Goal: Information Seeking & Learning: Check status

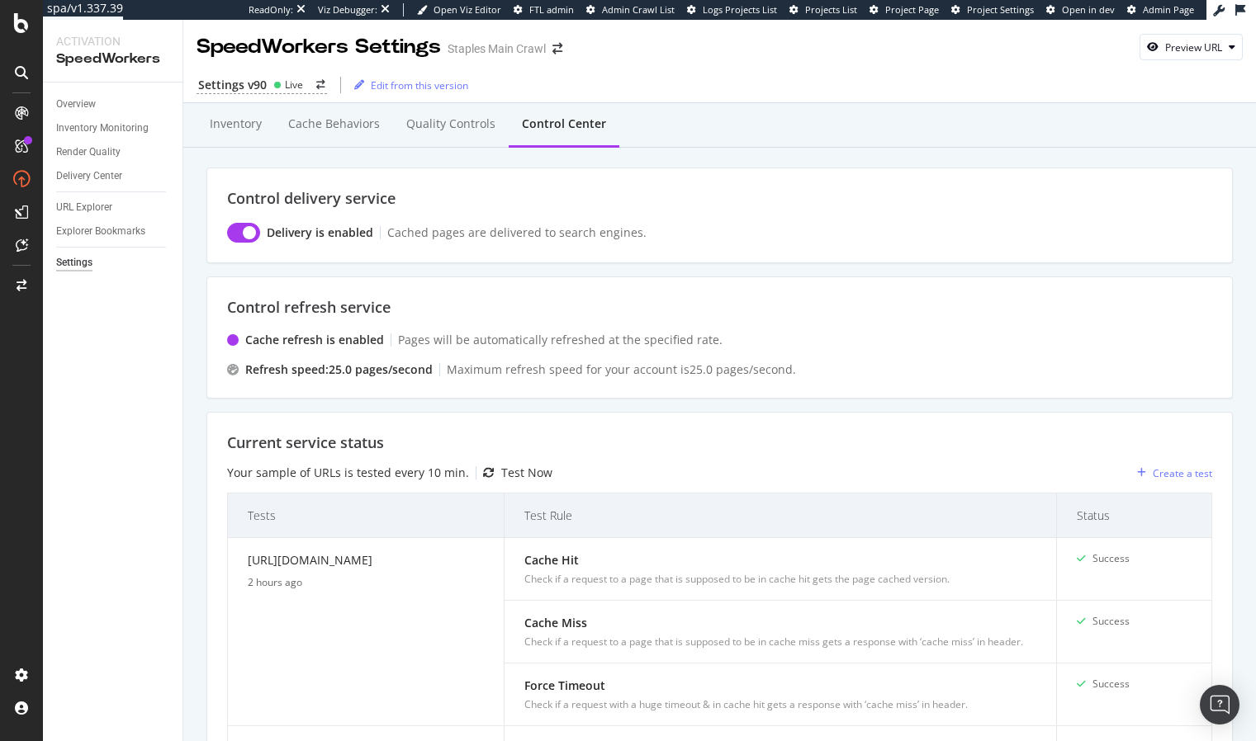
scroll to position [347, 0]
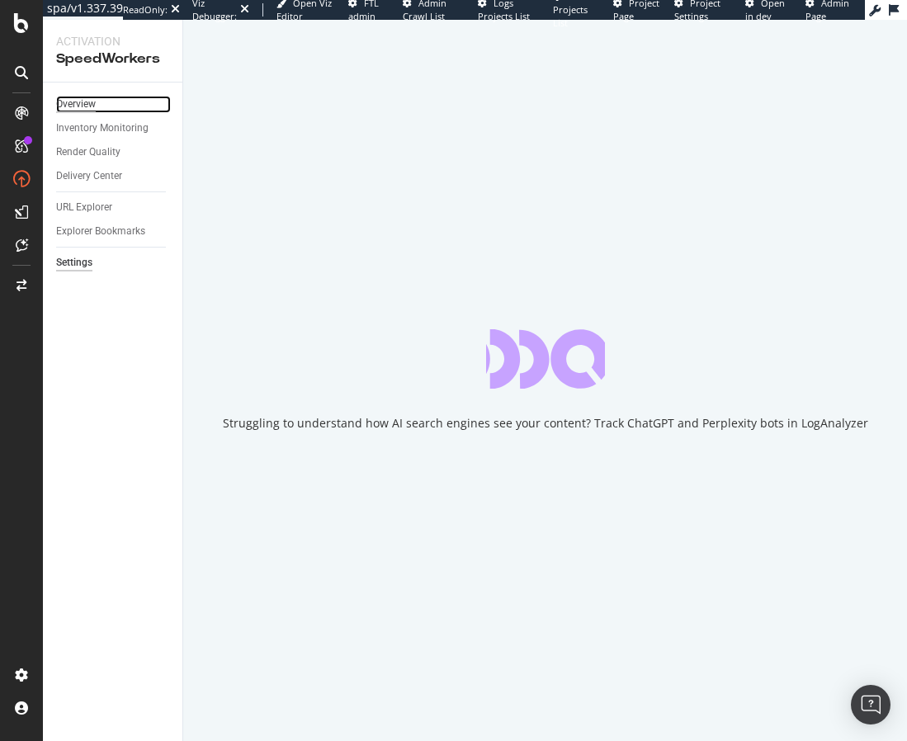
click at [89, 106] on div "Overview" at bounding box center [76, 104] width 40 height 17
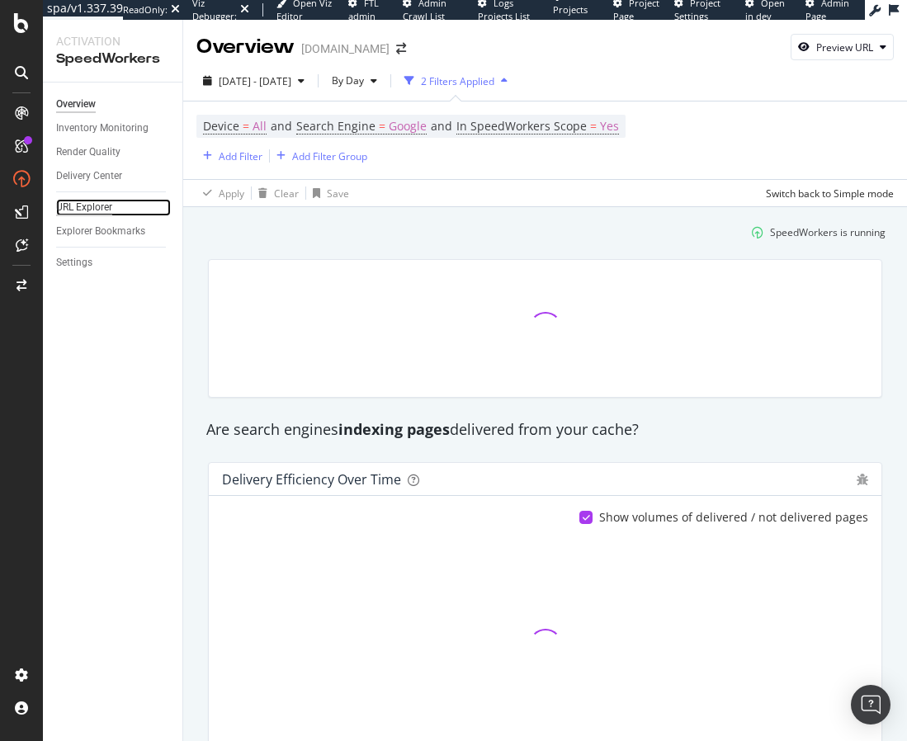
click at [90, 206] on div "URL Explorer" at bounding box center [84, 207] width 56 height 17
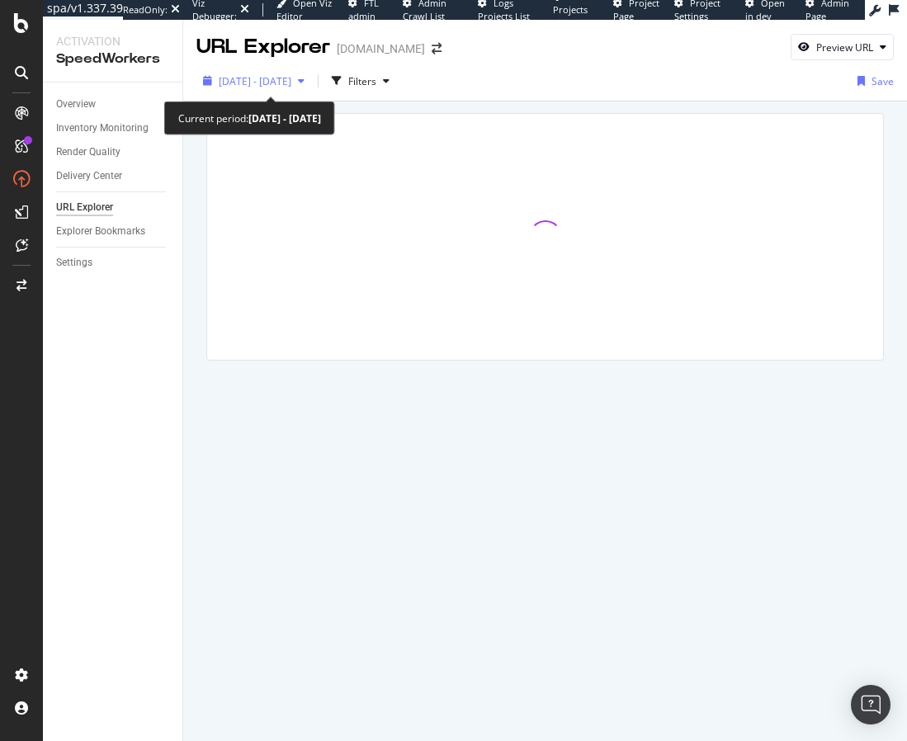
click at [291, 78] on span "2025 Apr. 3rd - Apr. 6th" at bounding box center [255, 81] width 73 height 14
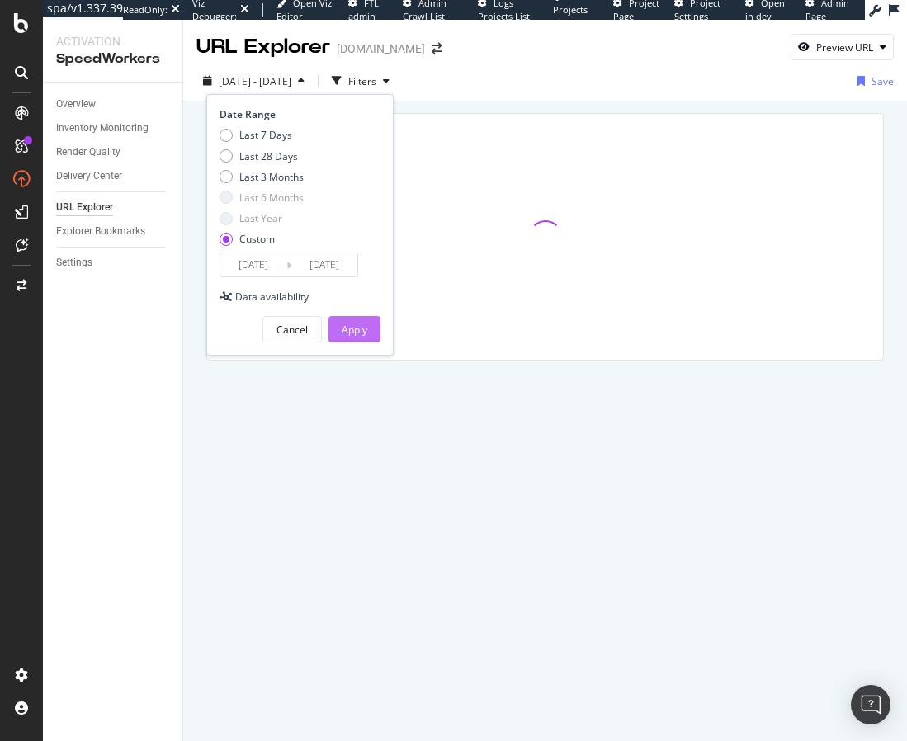
drag, startPoint x: 253, startPoint y: 155, endPoint x: 356, endPoint y: 316, distance: 191.2
click at [253, 155] on div "Last 28 Days" at bounding box center [268, 156] width 59 height 14
type input "2025/08/27"
type input "2025/09/23"
drag, startPoint x: 362, startPoint y: 332, endPoint x: 361, endPoint y: 107, distance: 224.5
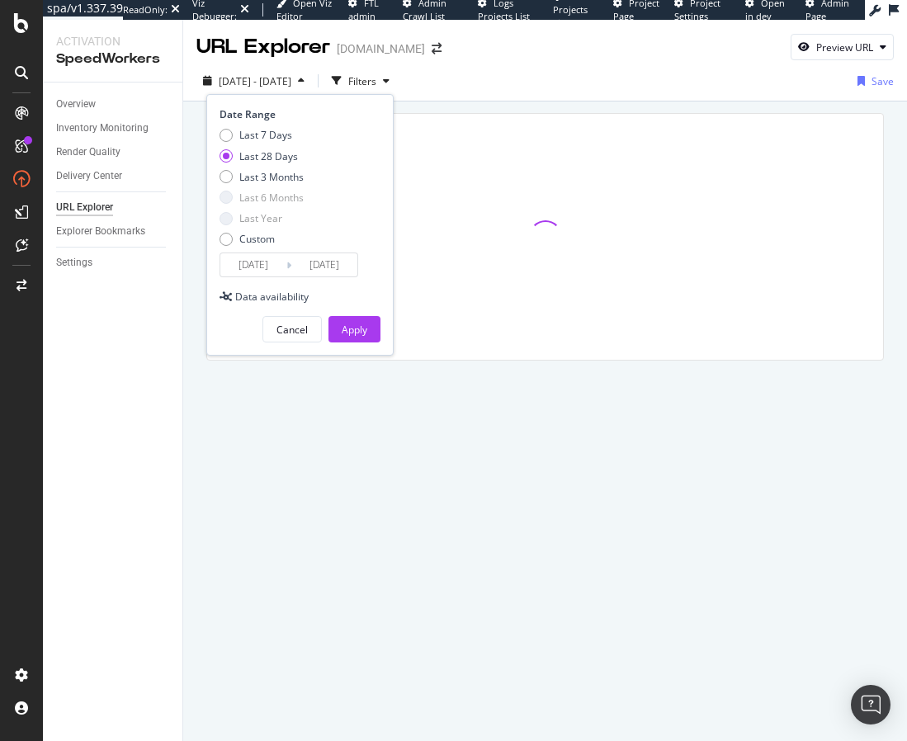
click at [362, 332] on div "Apply" at bounding box center [355, 330] width 26 height 14
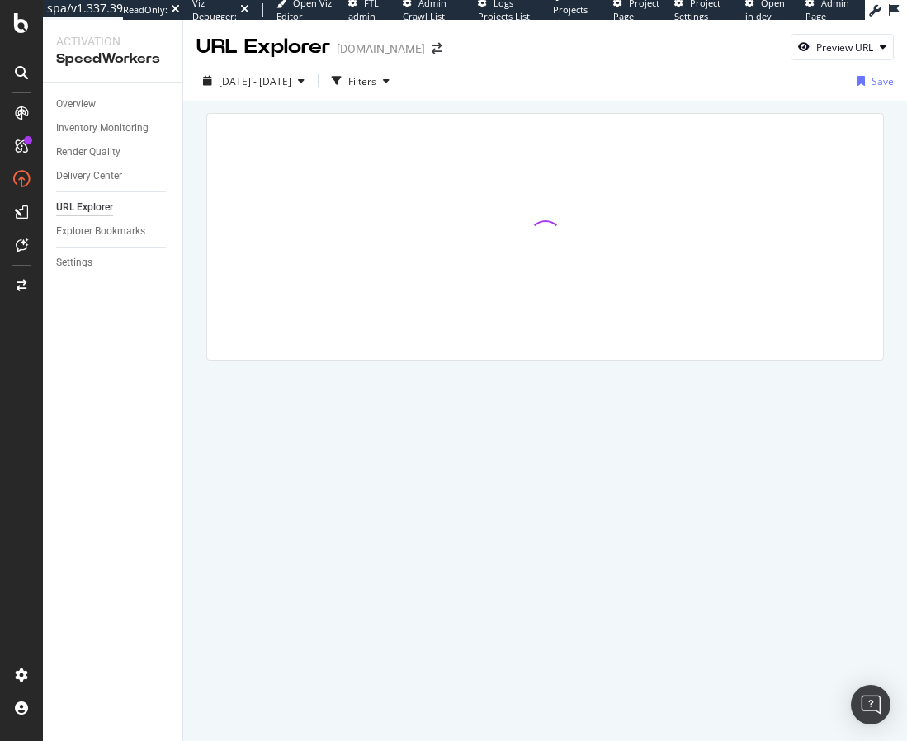
drag, startPoint x: 413, startPoint y: 88, endPoint x: 408, endPoint y: 95, distance: 8.9
click at [376, 88] on div "Filters" at bounding box center [362, 81] width 28 height 14
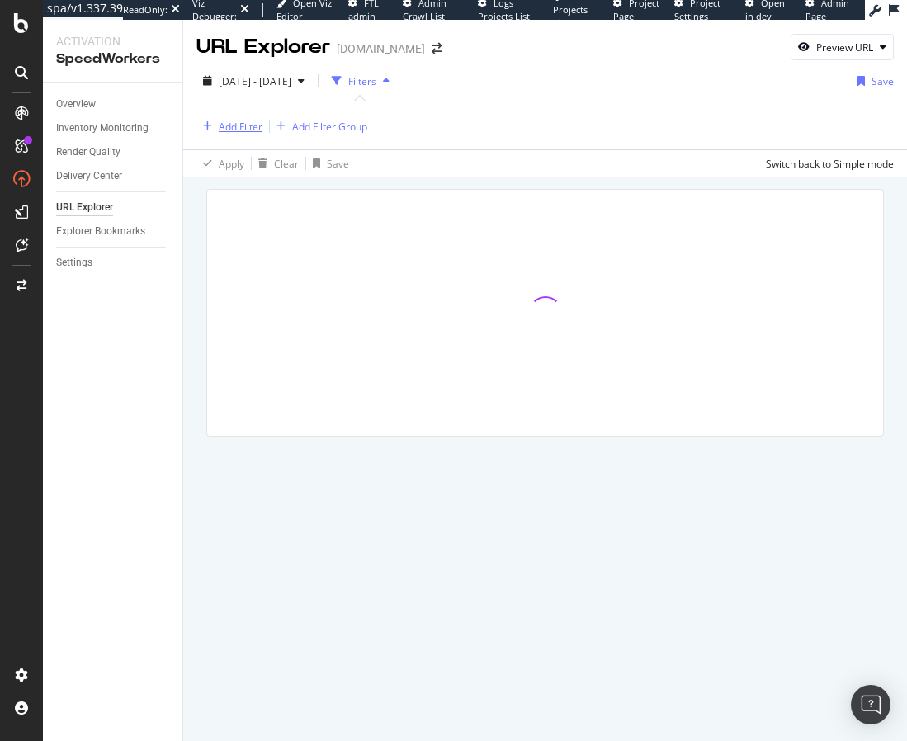
click at [238, 130] on div "Add Filter" at bounding box center [241, 127] width 44 height 14
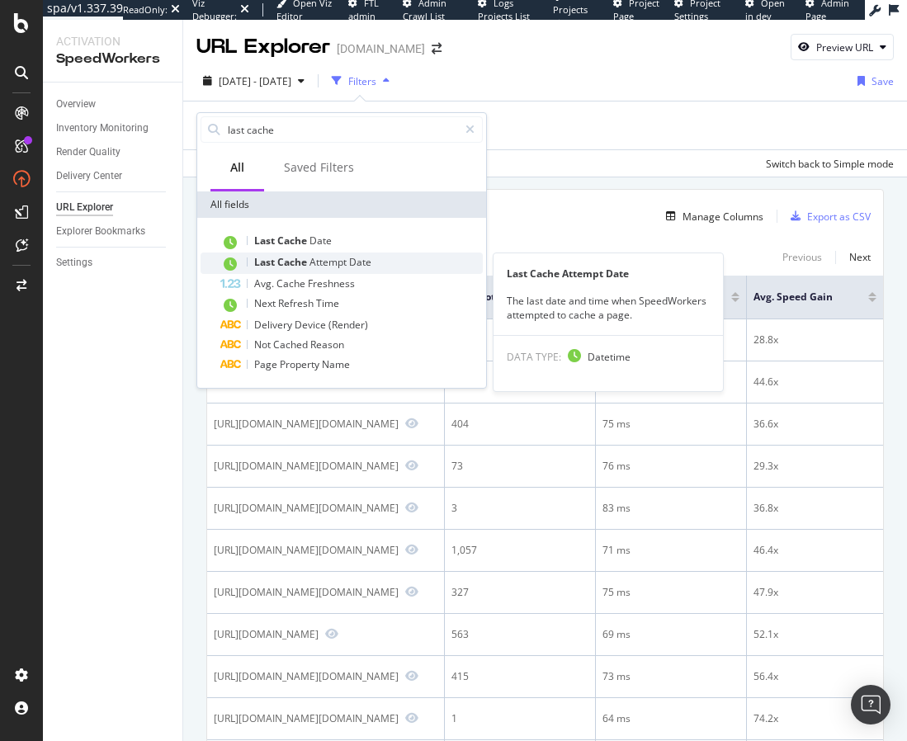
type input "last cache"
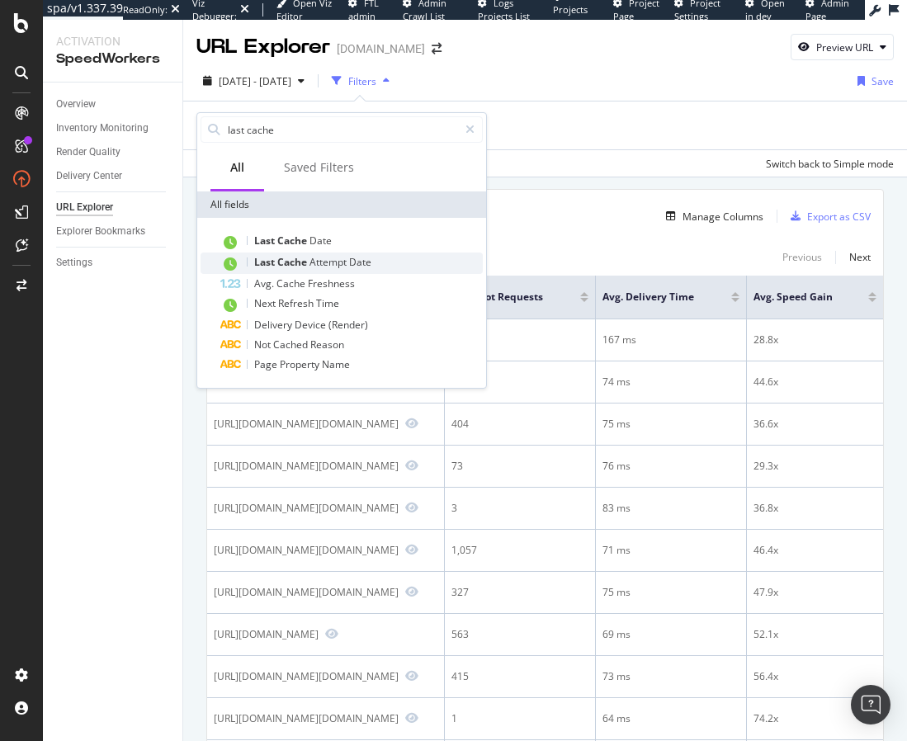
click at [313, 263] on span "Attempt" at bounding box center [330, 262] width 40 height 14
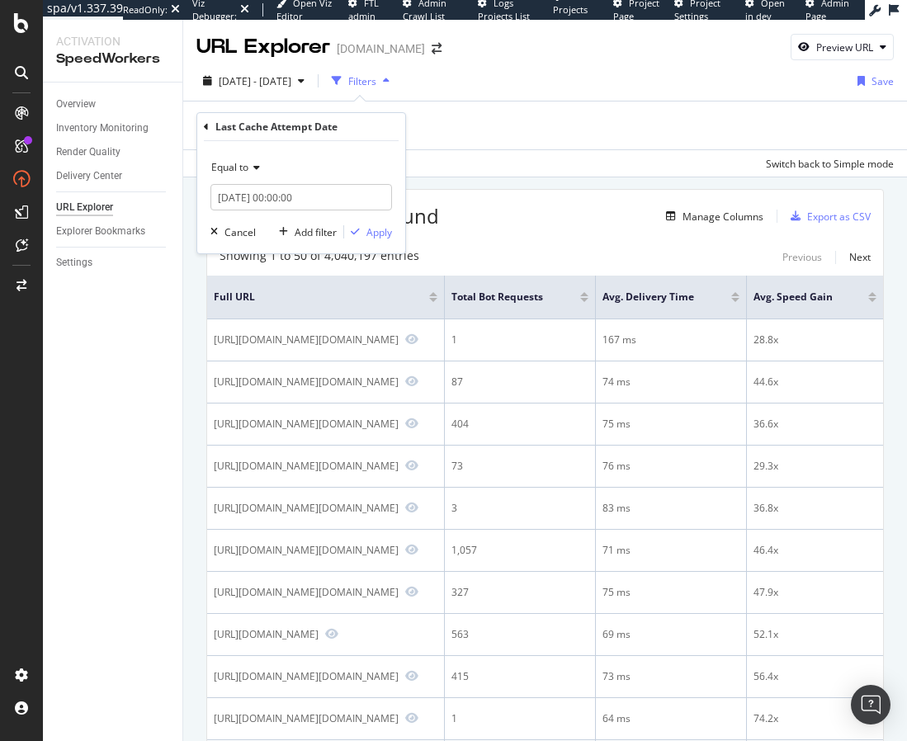
click at [245, 163] on span "Equal to" at bounding box center [229, 167] width 37 height 14
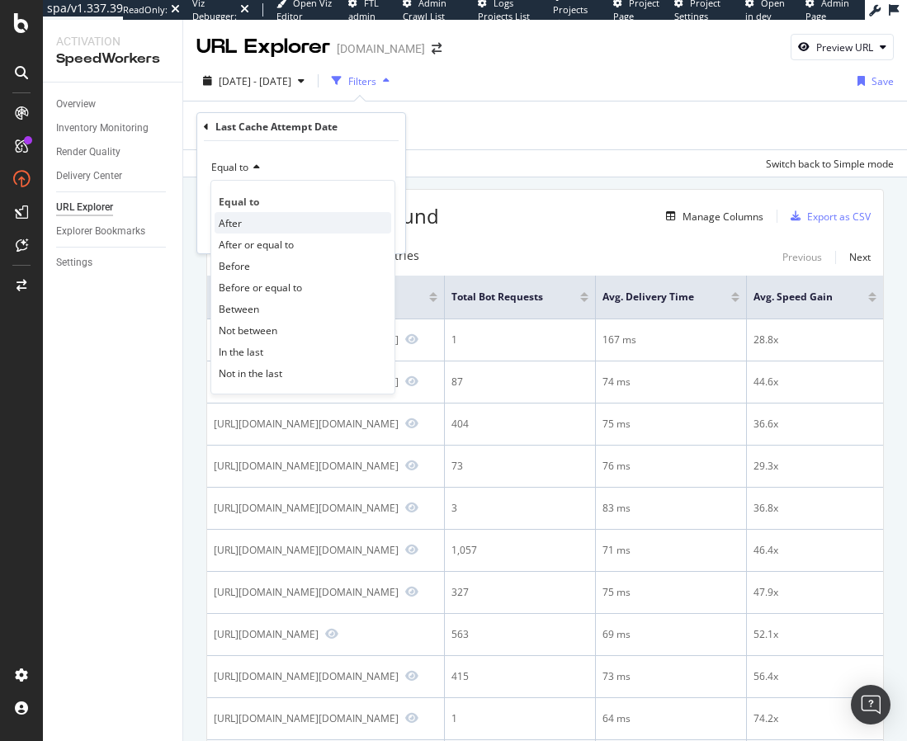
click at [252, 224] on div "After" at bounding box center [303, 222] width 177 height 21
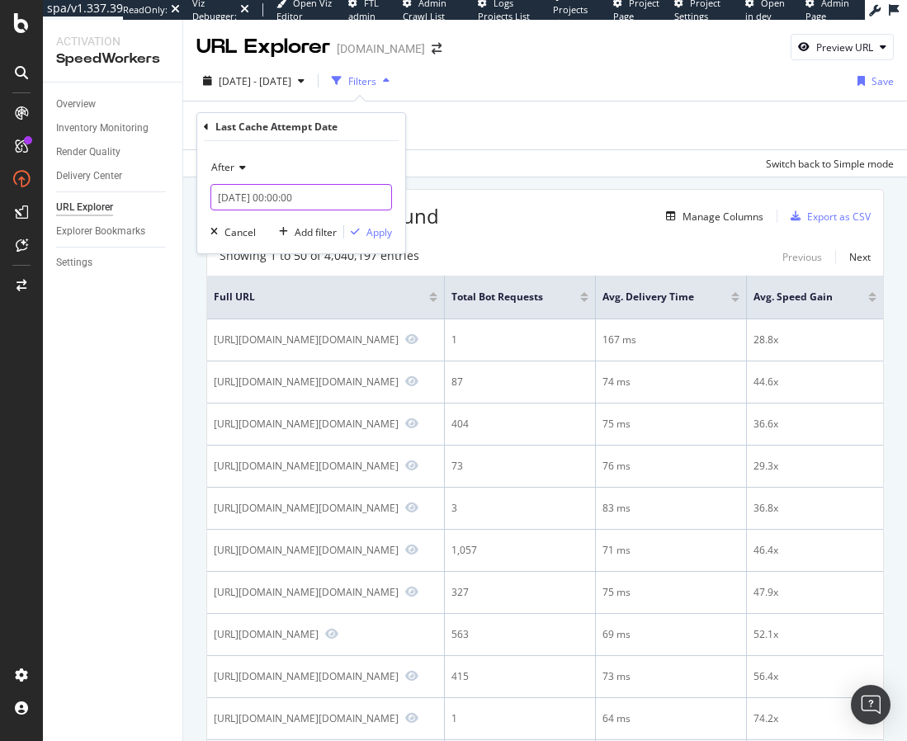
click at [256, 202] on input "2025-09-23 00:00:00" at bounding box center [301, 197] width 182 height 26
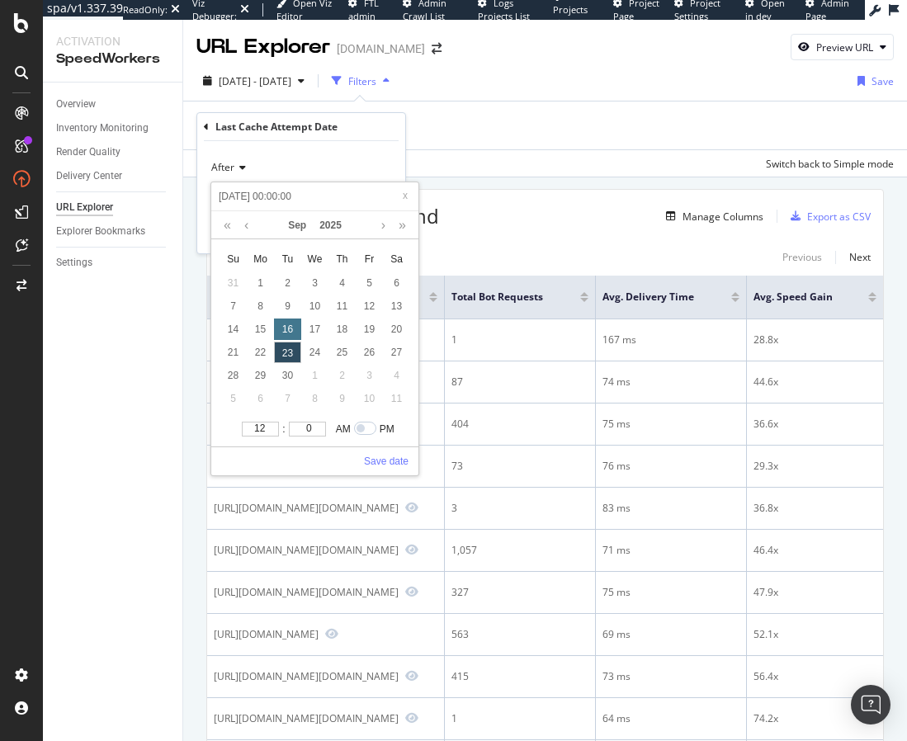
click at [289, 325] on div "16" at bounding box center [287, 329] width 27 height 21
type input "2025-09-16 00:00:00"
click at [377, 458] on link "Save date" at bounding box center [386, 461] width 45 height 15
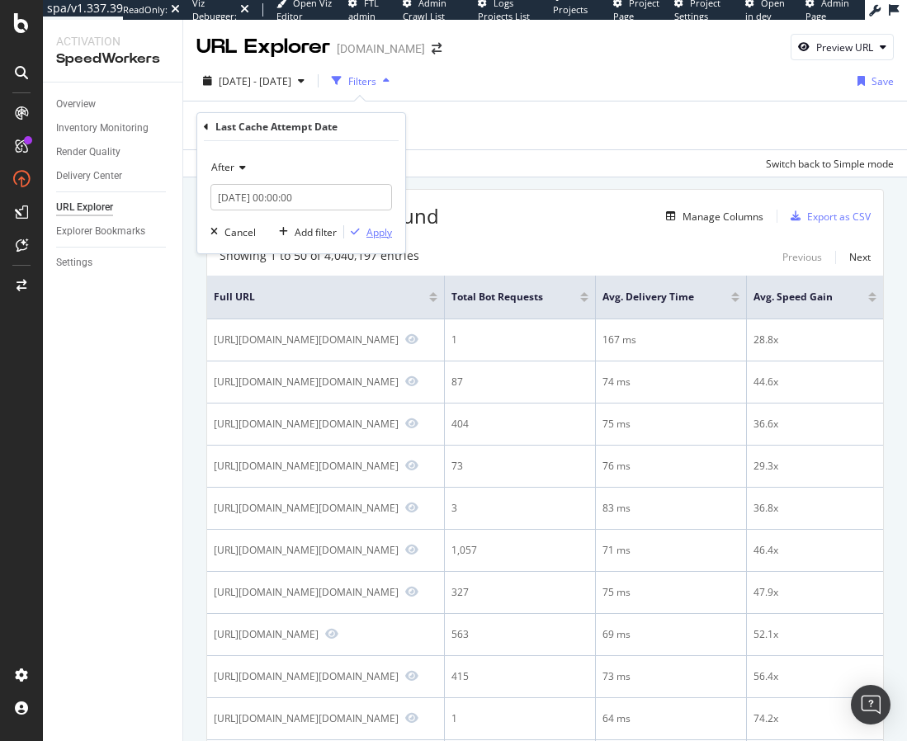
click at [374, 232] on div "Apply" at bounding box center [380, 232] width 26 height 14
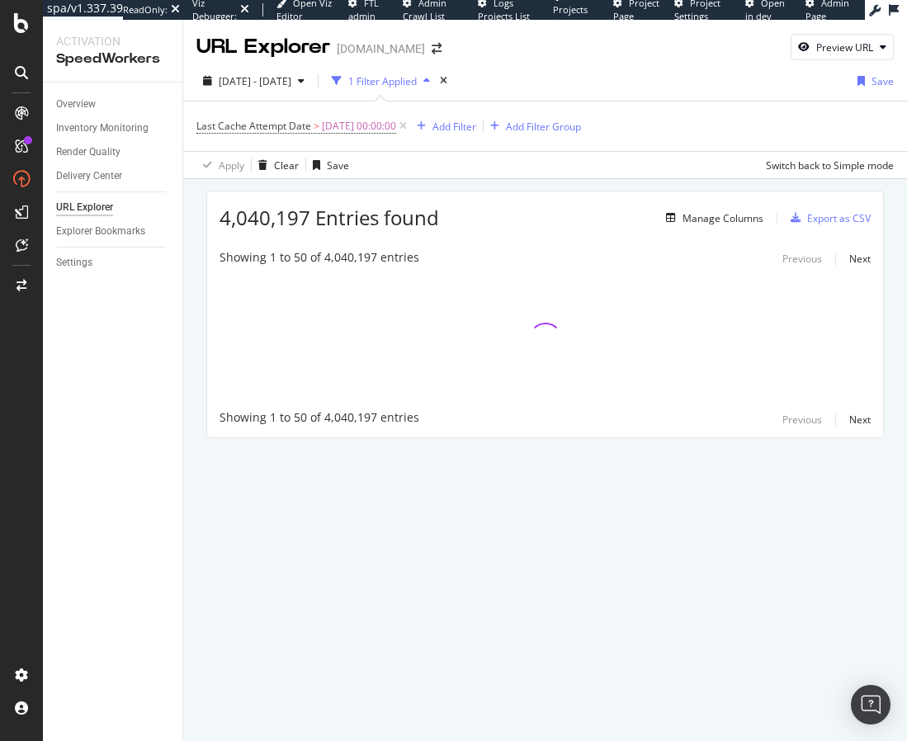
click at [200, 300] on div "4,040,197 Entries found Manage Columns Export as CSV Showing 1 to 50 of 4,040,1…" at bounding box center [545, 337] width 724 height 317
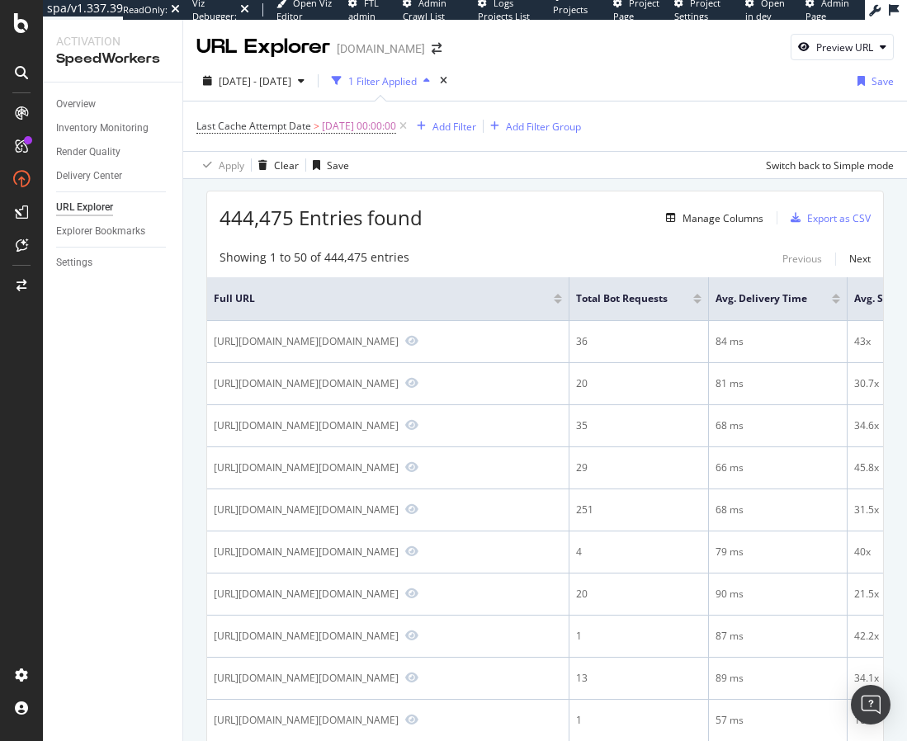
drag, startPoint x: 192, startPoint y: 242, endPoint x: 72, endPoint y: 94, distance: 190.2
click at [77, 100] on div "Overview" at bounding box center [76, 104] width 40 height 17
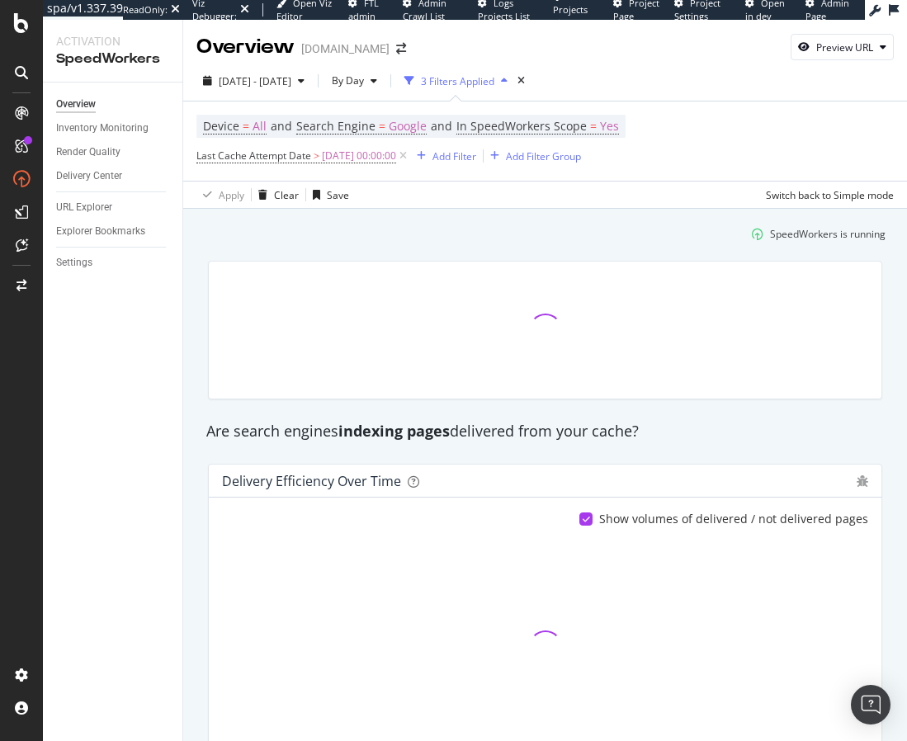
click at [458, 152] on div "Add Filter" at bounding box center [455, 156] width 44 height 14
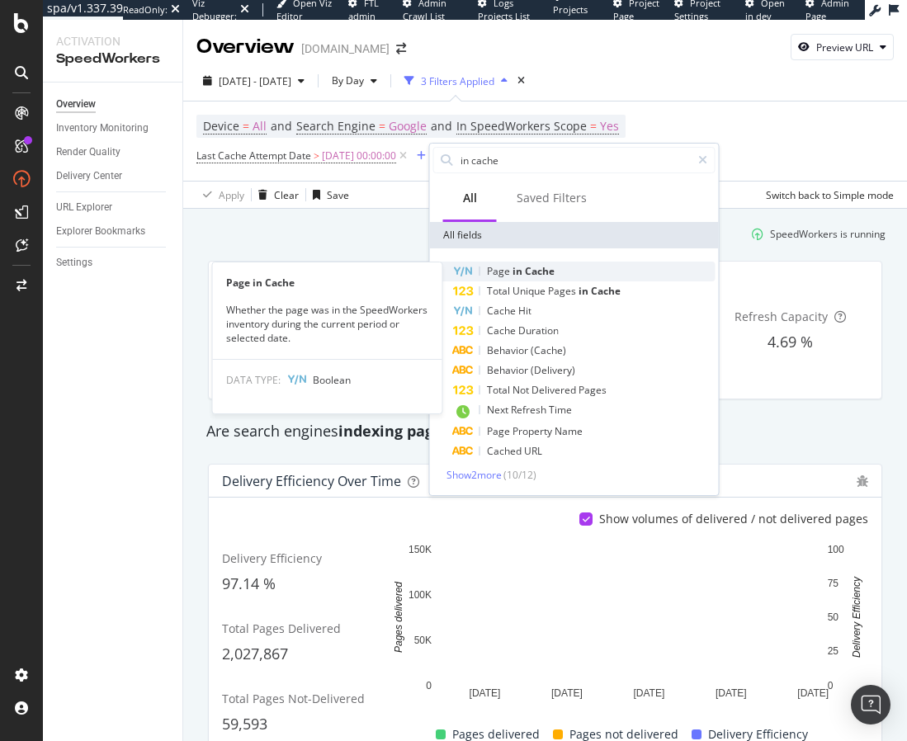
type input "in cache"
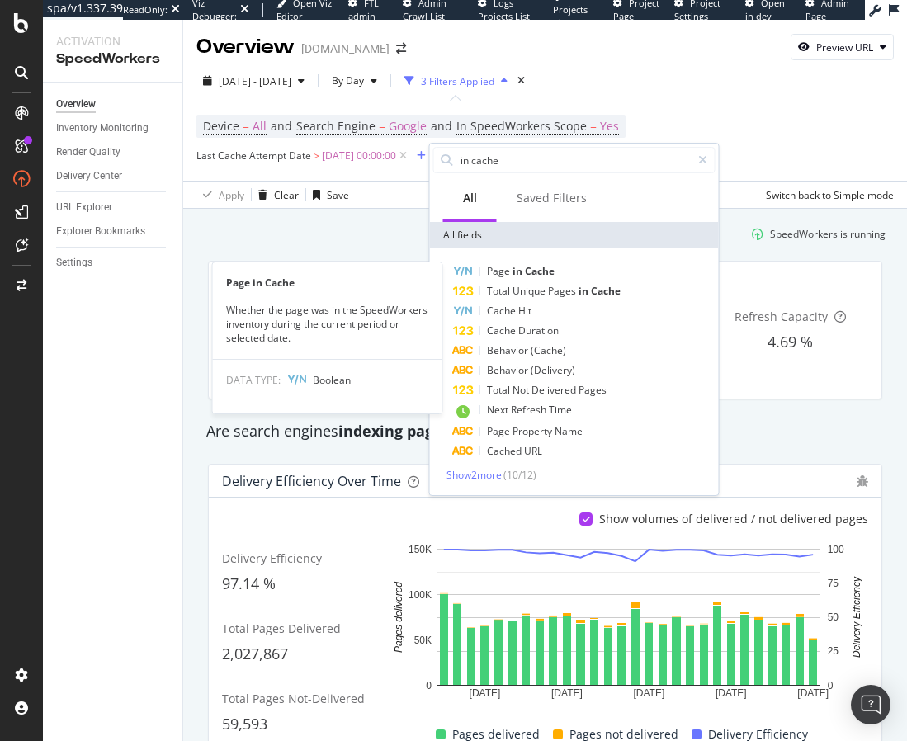
drag, startPoint x: 512, startPoint y: 269, endPoint x: 530, endPoint y: 255, distance: 23.0
click at [513, 269] on span "in" at bounding box center [519, 271] width 12 height 14
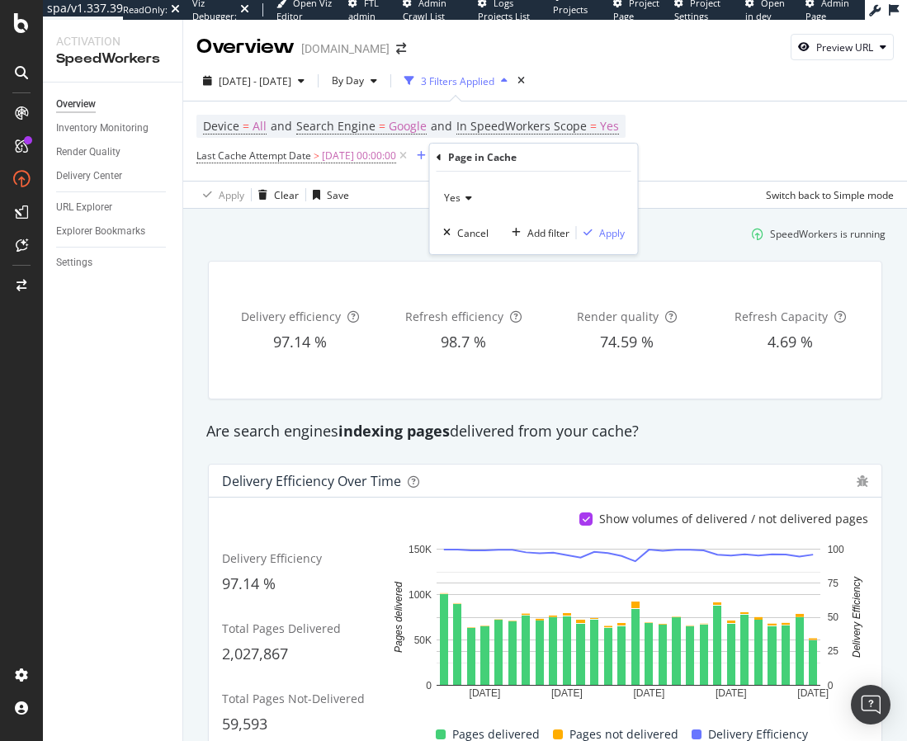
click at [605, 223] on div "Yes Cancel Add filter Apply" at bounding box center [534, 213] width 208 height 83
click at [605, 231] on div "Apply" at bounding box center [612, 233] width 26 height 14
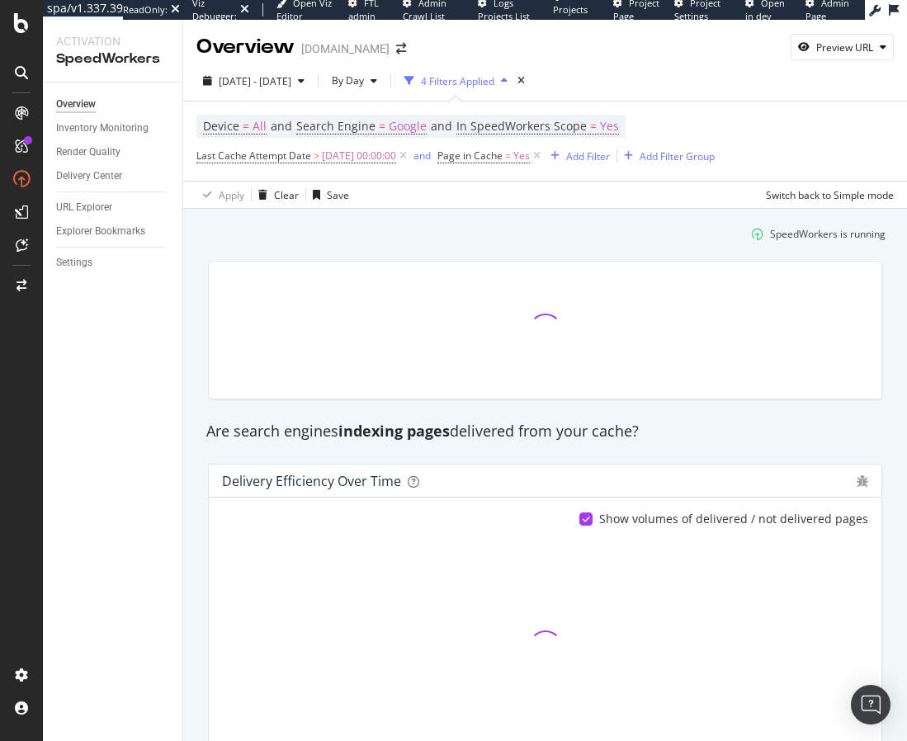
click at [461, 233] on div "SpeedWorkers is running" at bounding box center [545, 233] width 694 height 27
click at [382, 243] on div "SpeedWorkers is running" at bounding box center [545, 233] width 694 height 27
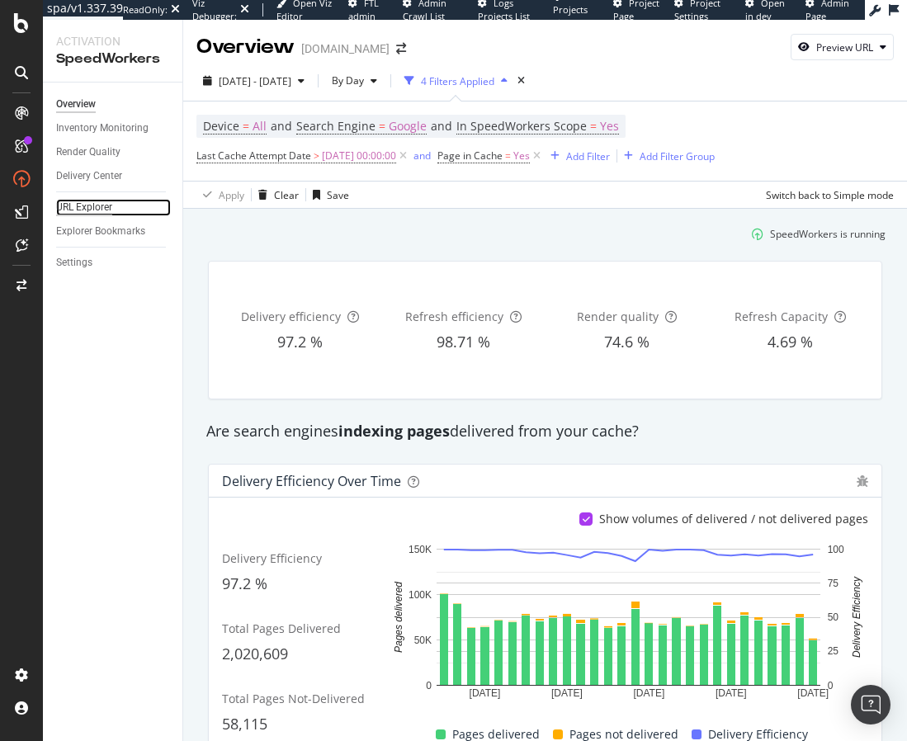
click at [75, 207] on div "URL Explorer" at bounding box center [84, 207] width 56 height 17
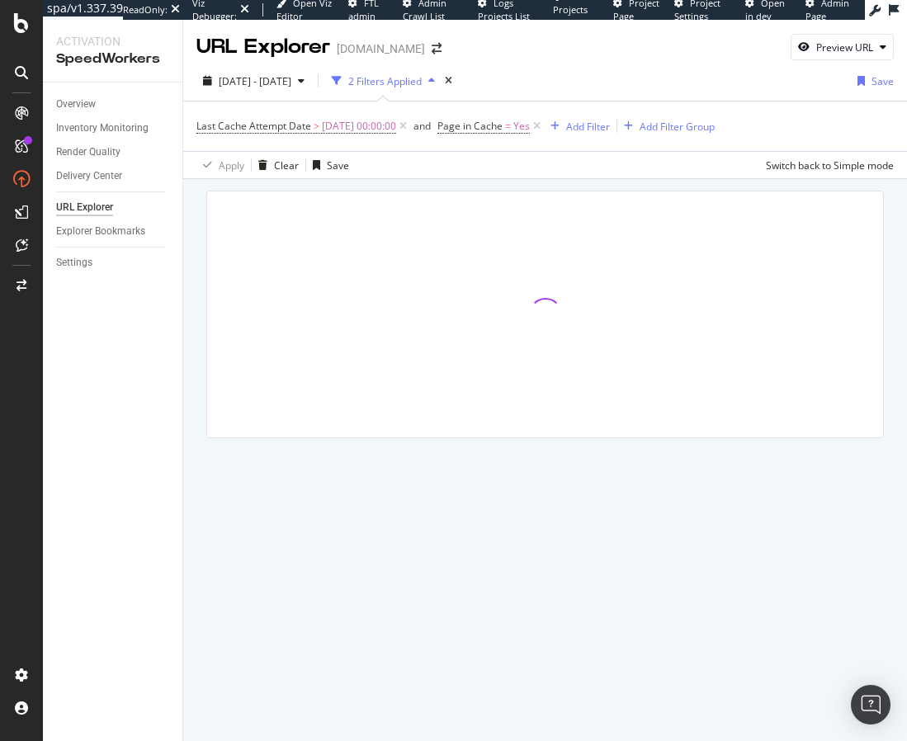
drag, startPoint x: 199, startPoint y: 208, endPoint x: 263, endPoint y: 190, distance: 66.1
click at [199, 208] on div at bounding box center [545, 337] width 724 height 317
click at [372, 123] on span "2025-09-16 00:00:00" at bounding box center [359, 126] width 74 height 23
click at [239, 166] on icon at bounding box center [240, 166] width 12 height 10
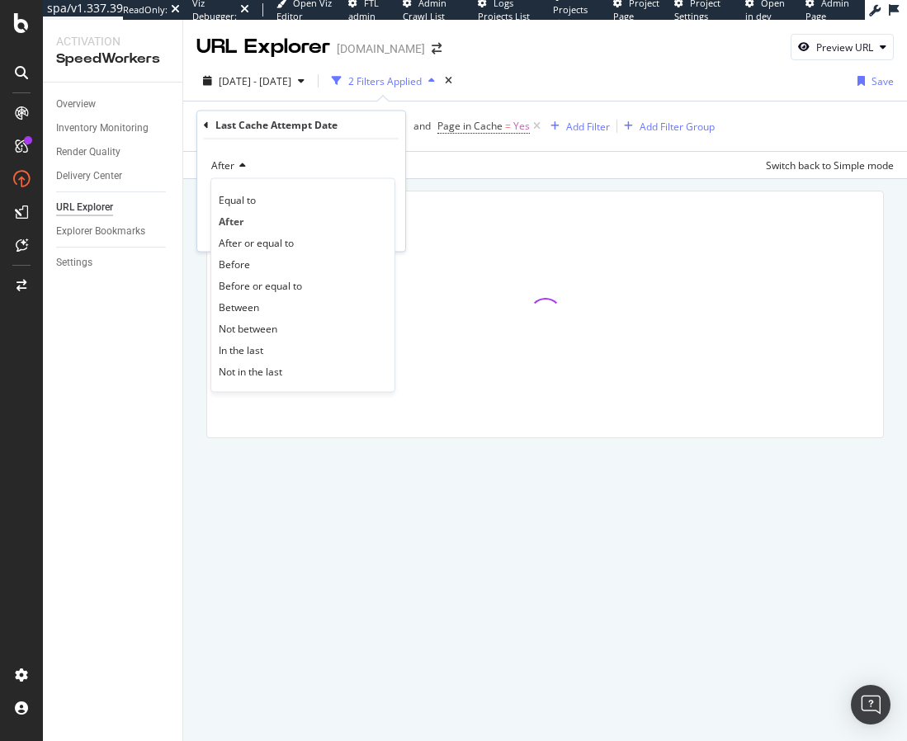
click at [263, 150] on div "After Equal to After After or equal to Before Before or equal to Between Not be…" at bounding box center [301, 196] width 208 height 112
click at [234, 167] on span "After" at bounding box center [222, 165] width 23 height 14
click at [257, 268] on div "Before" at bounding box center [303, 263] width 177 height 21
click at [378, 233] on div "Apply" at bounding box center [380, 230] width 26 height 14
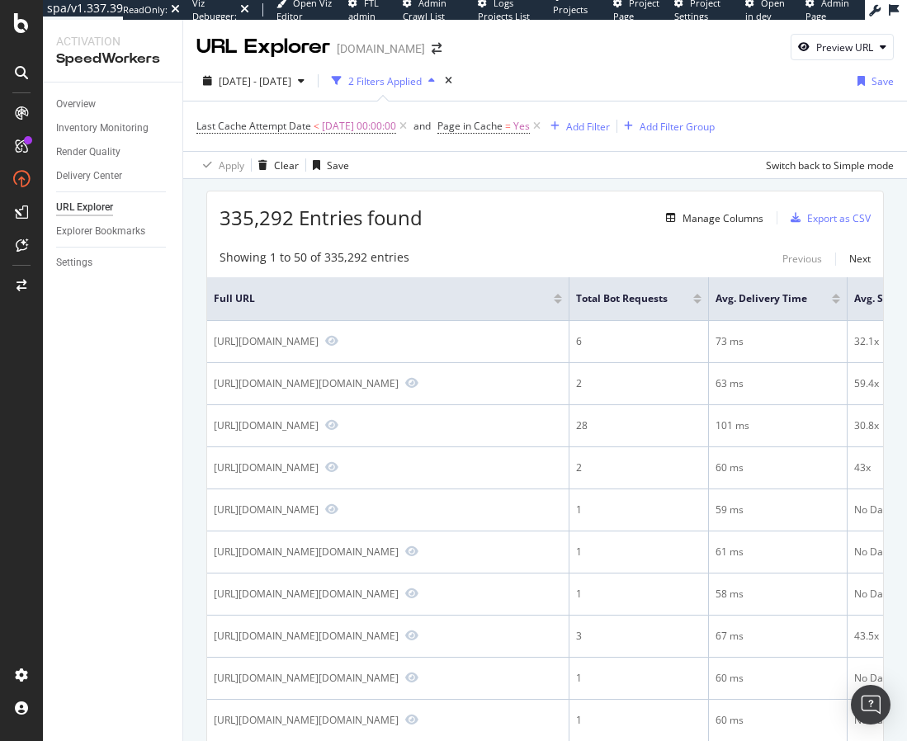
drag, startPoint x: 400, startPoint y: 182, endPoint x: 295, endPoint y: 139, distance: 113.6
click at [285, 122] on span "Last Cache Attempt Date" at bounding box center [253, 126] width 115 height 14
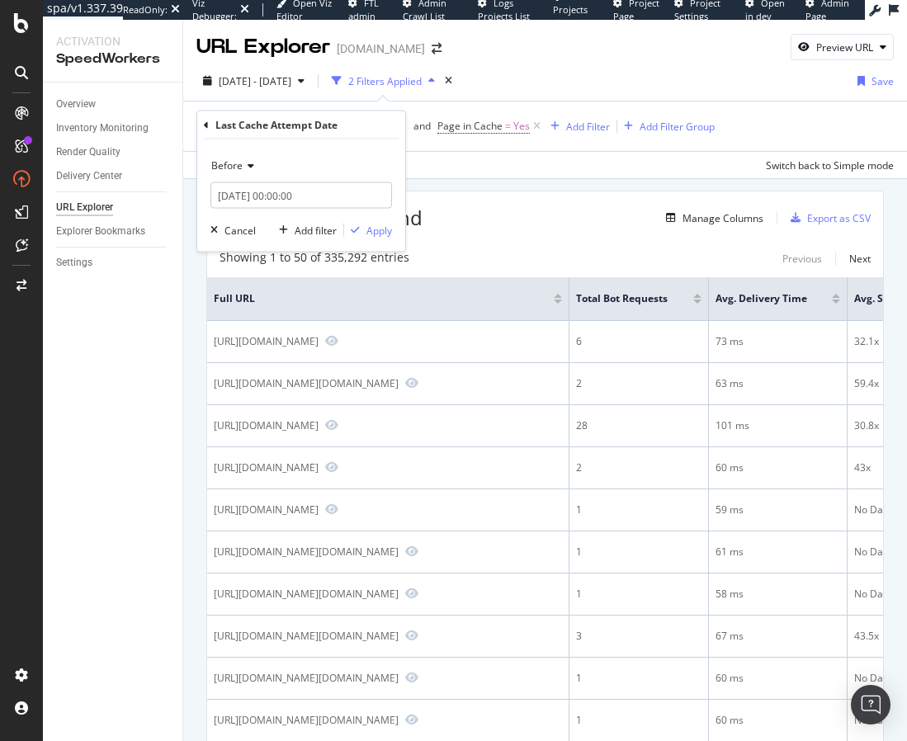
click at [243, 163] on icon at bounding box center [249, 166] width 12 height 10
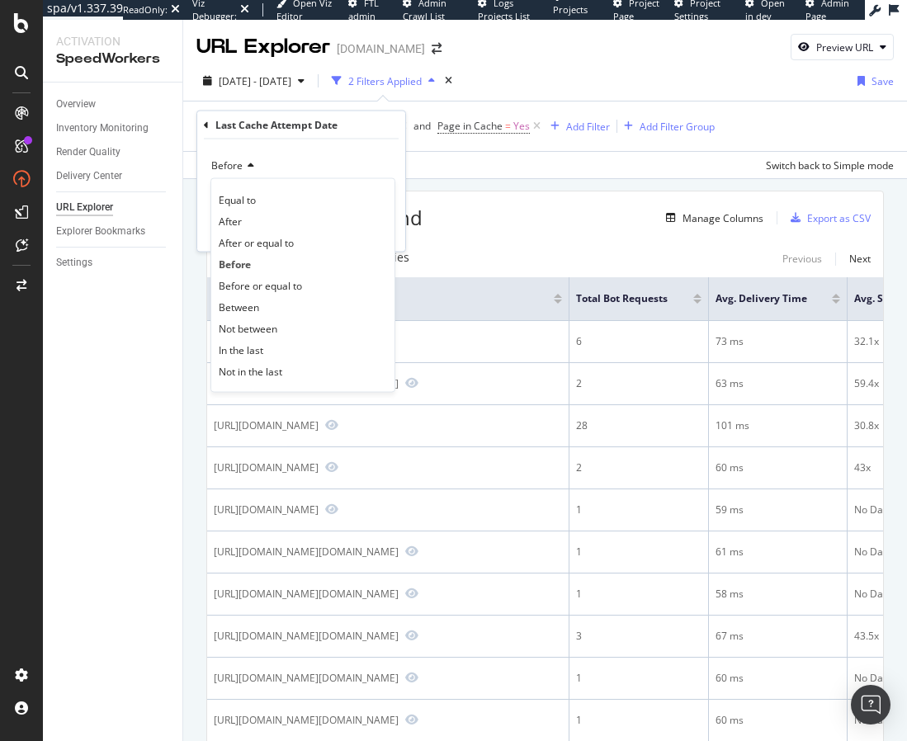
click at [485, 204] on div "335,292 Entries found Manage Columns Export as CSV" at bounding box center [545, 212] width 676 height 40
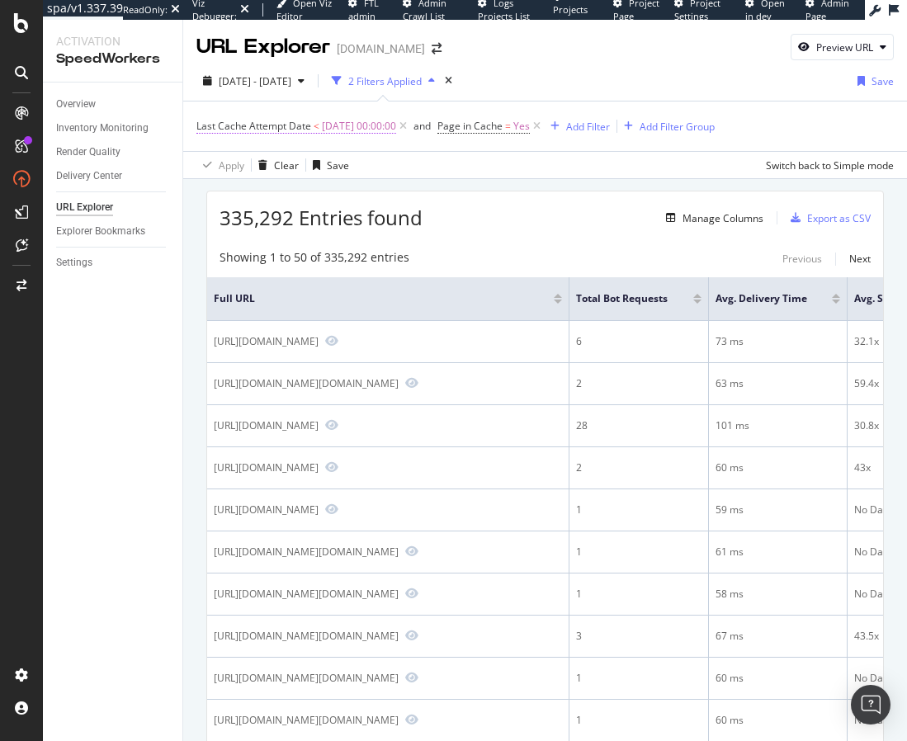
click at [340, 117] on span "2025-09-16 00:00:00" at bounding box center [359, 126] width 74 height 23
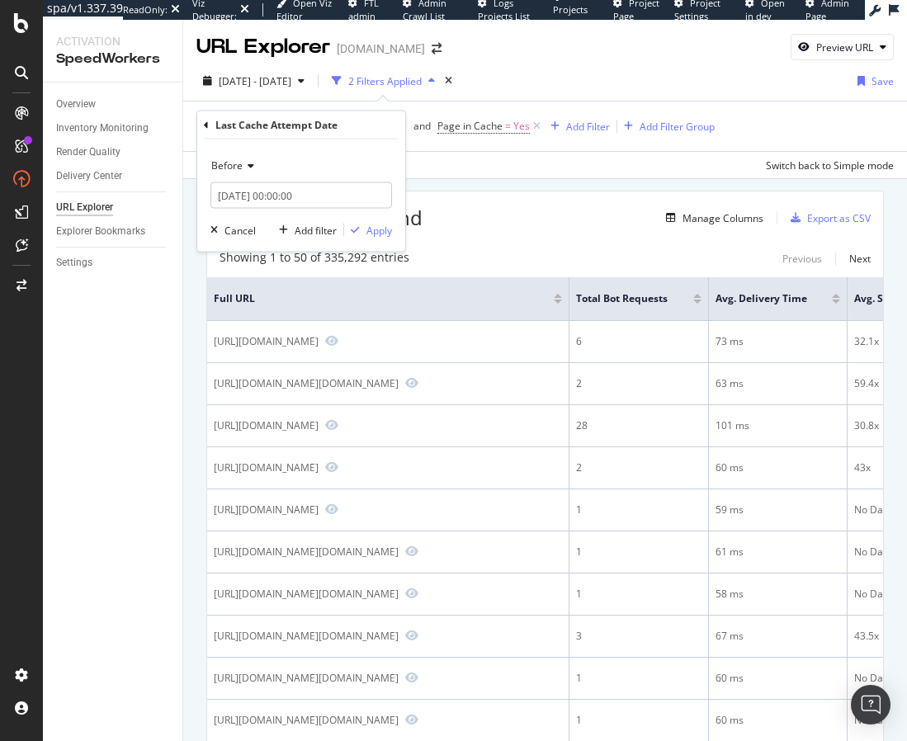
click at [234, 163] on span "Before" at bounding box center [226, 165] width 31 height 14
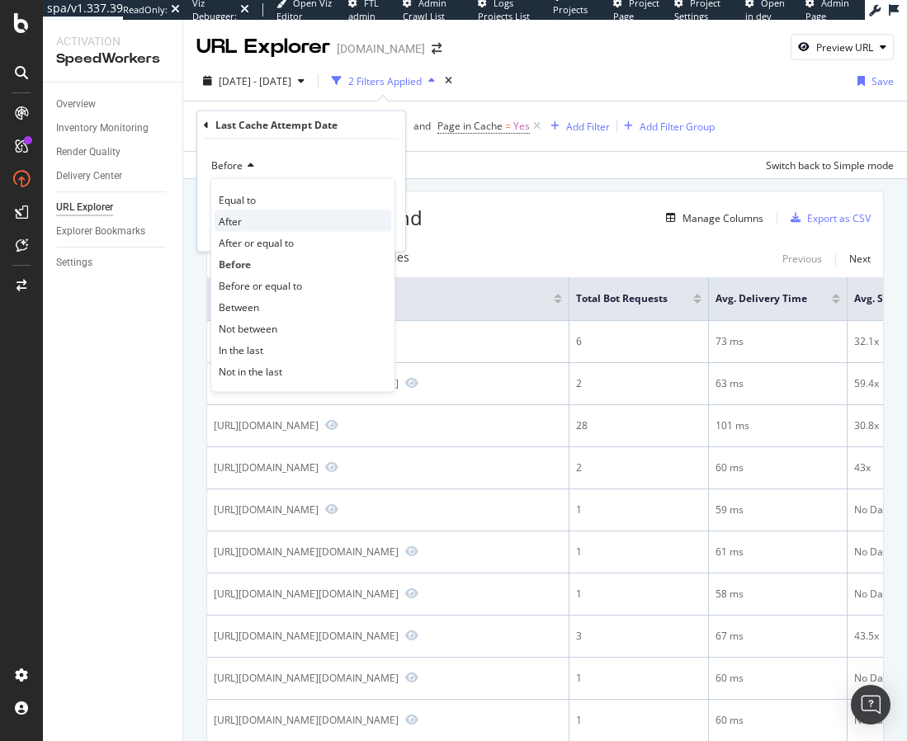
click at [298, 219] on div "After" at bounding box center [303, 220] width 177 height 21
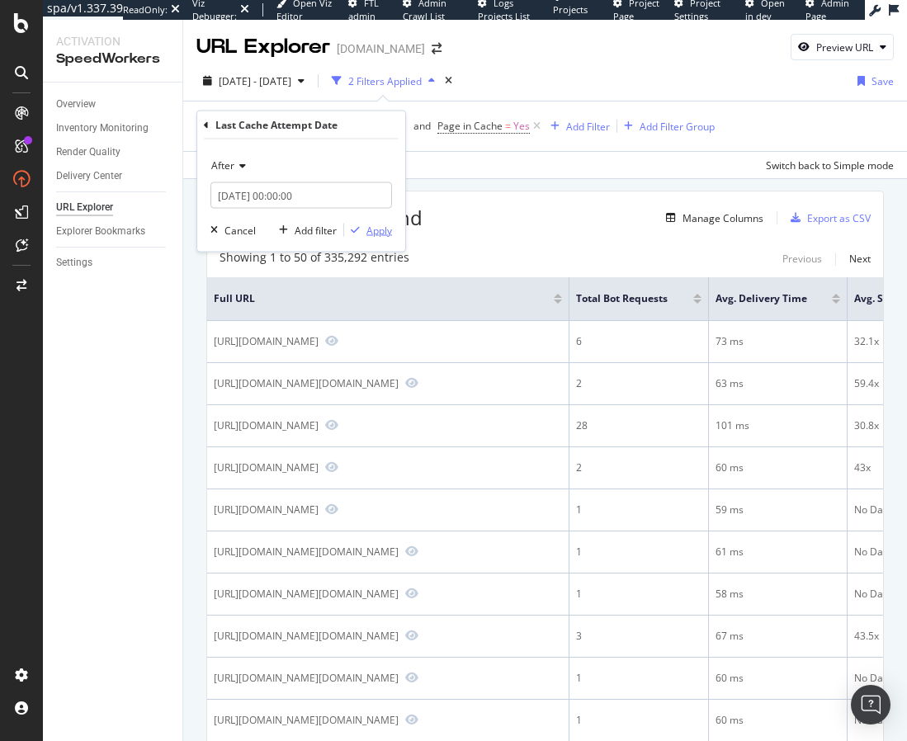
click at [379, 230] on div "Apply" at bounding box center [380, 230] width 26 height 14
